Goal: Obtain resource: Obtain resource

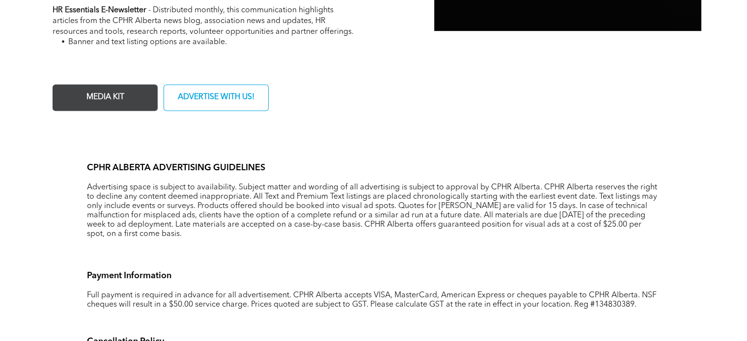
click at [102, 103] on span "MEDIA KIT" at bounding box center [105, 97] width 45 height 19
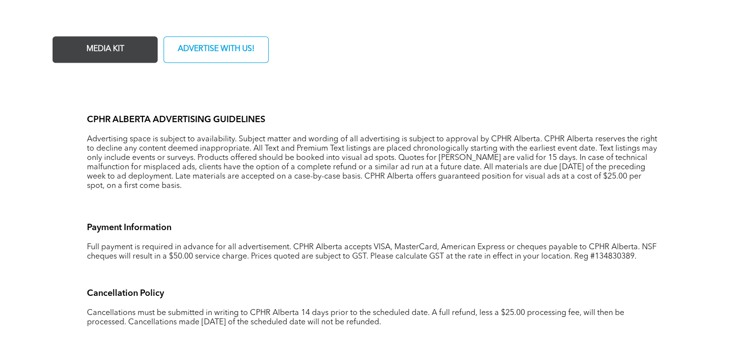
scroll to position [637, 0]
click at [114, 49] on span "MEDIA KIT" at bounding box center [105, 48] width 45 height 19
